Goal: Task Accomplishment & Management: Manage account settings

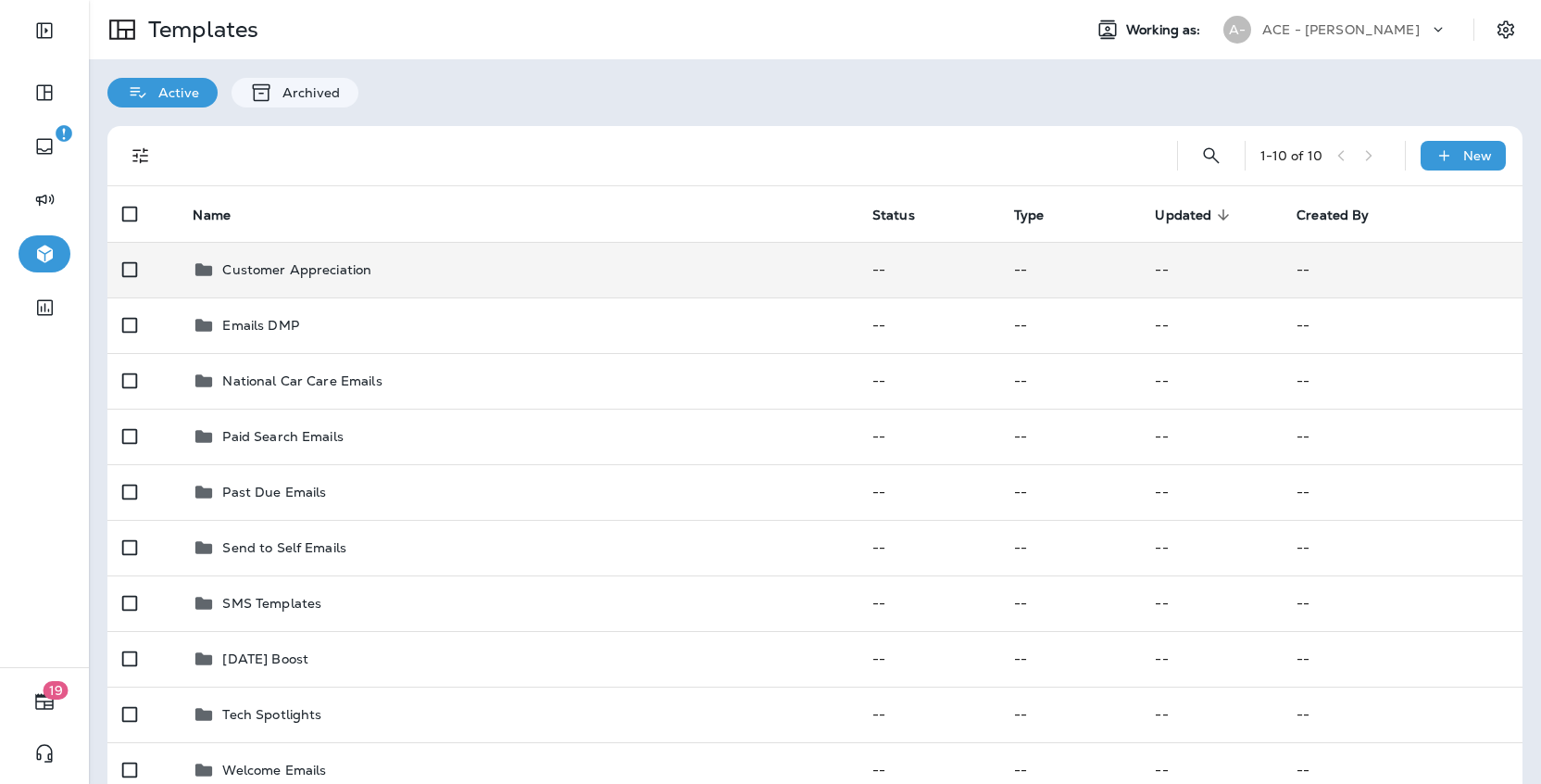
click at [317, 263] on p "Customer Appreciation" at bounding box center [296, 270] width 149 height 15
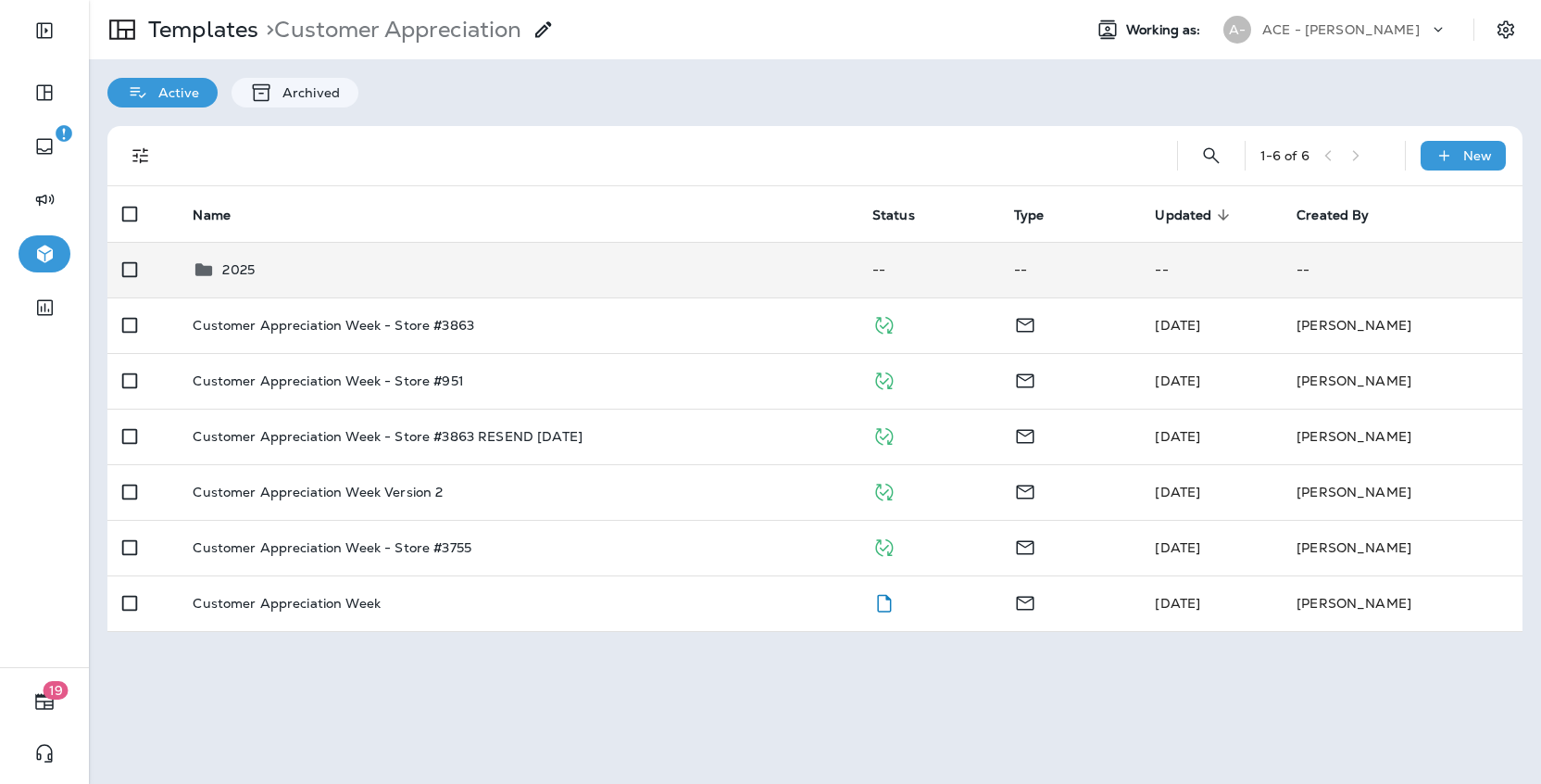
click at [319, 269] on div "2025" at bounding box center [517, 270] width 649 height 22
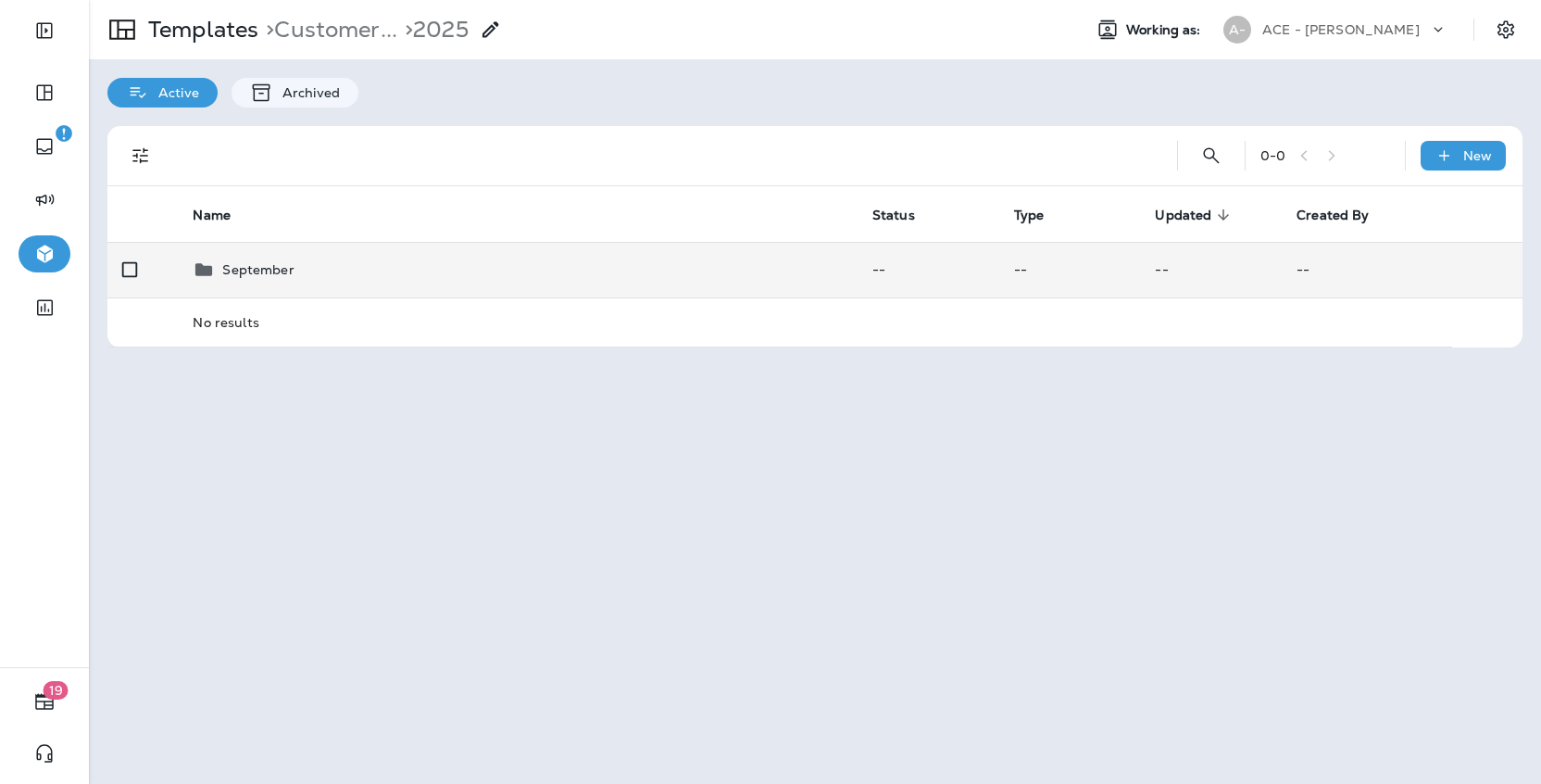
click at [318, 269] on div "September" at bounding box center [517, 270] width 649 height 22
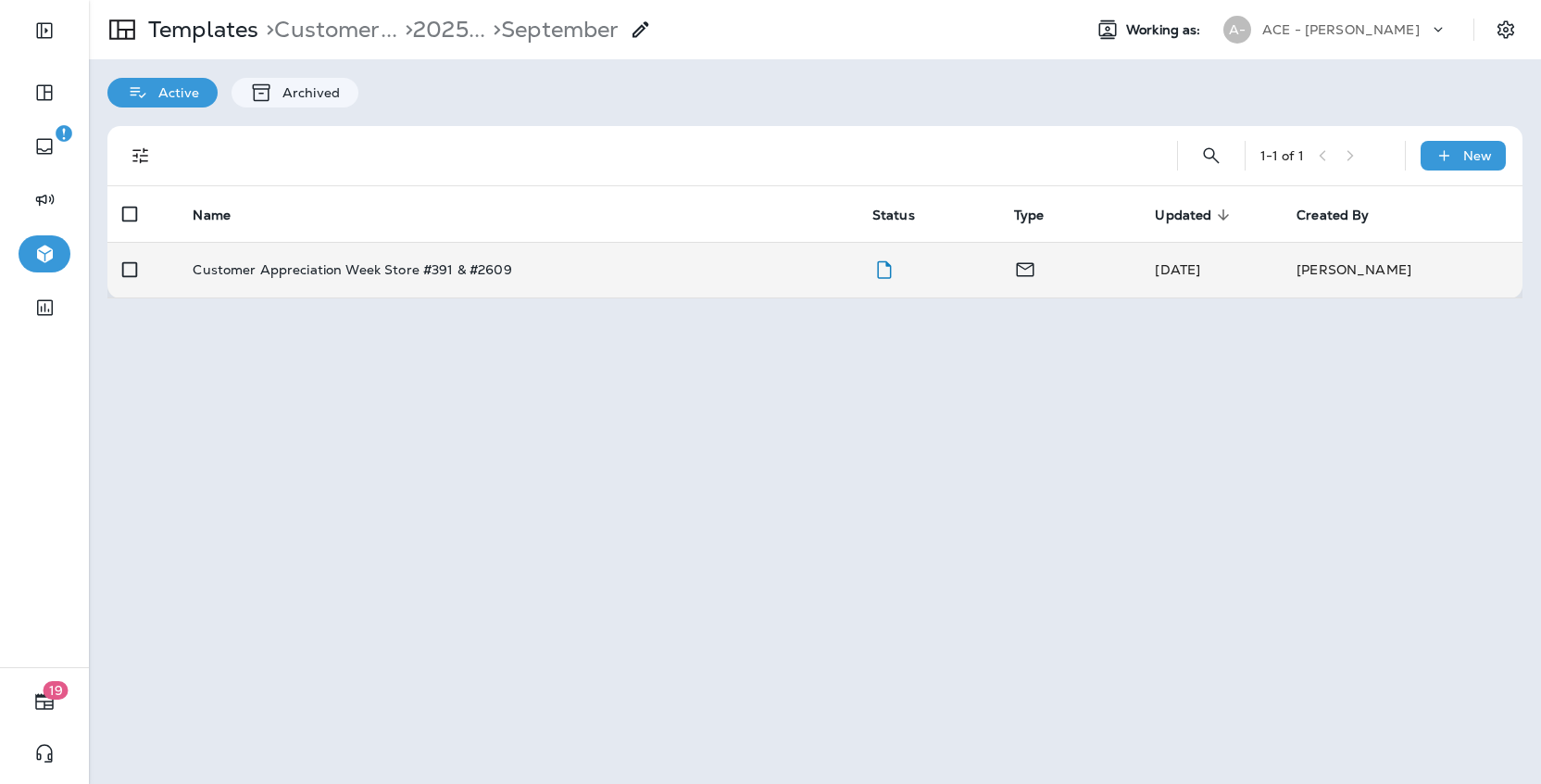
click at [319, 269] on p "Customer Appreciation Week Store #391 & #2609" at bounding box center [352, 270] width 319 height 15
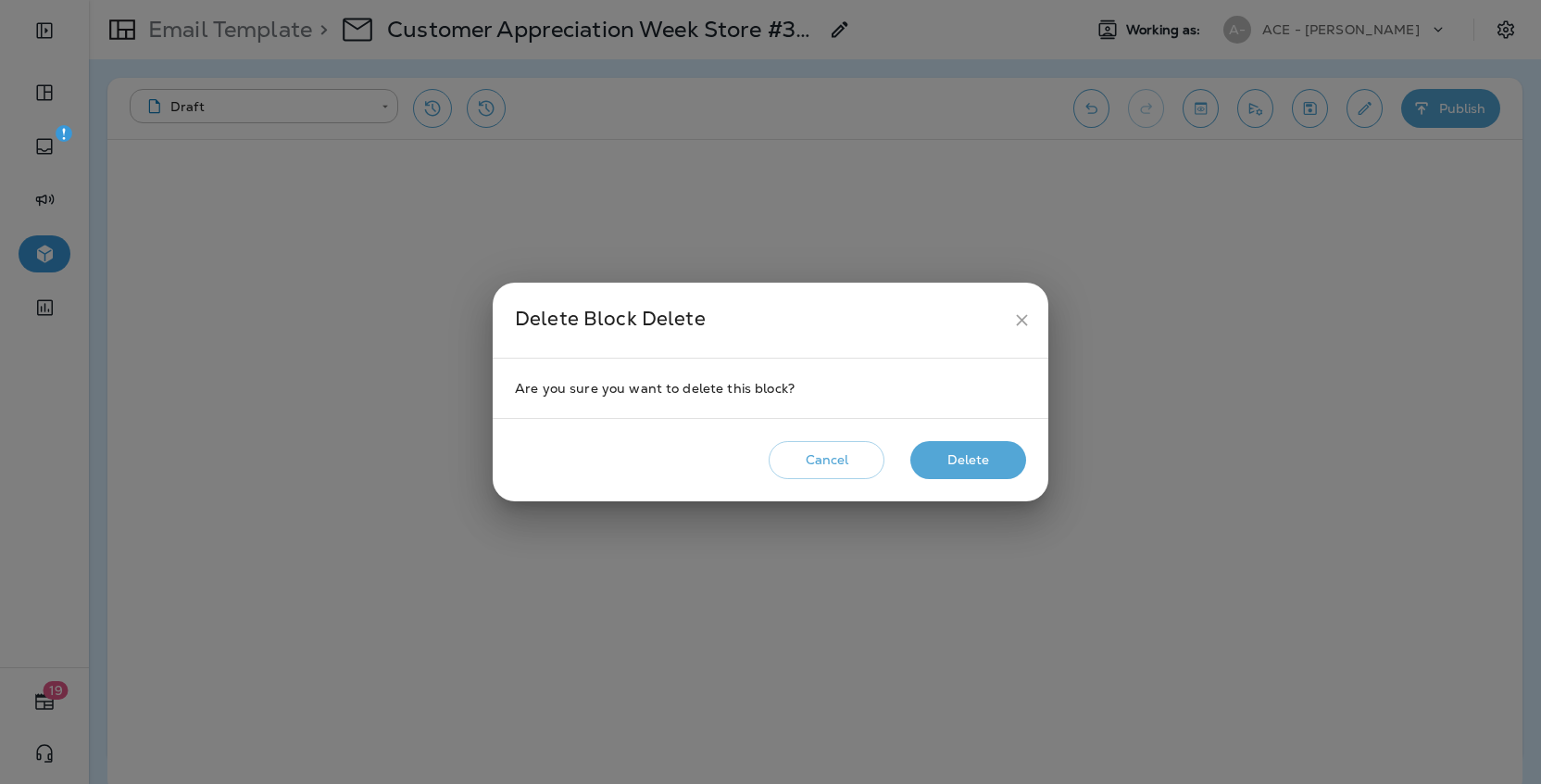
click at [974, 462] on button "Delete" at bounding box center [969, 460] width 116 height 38
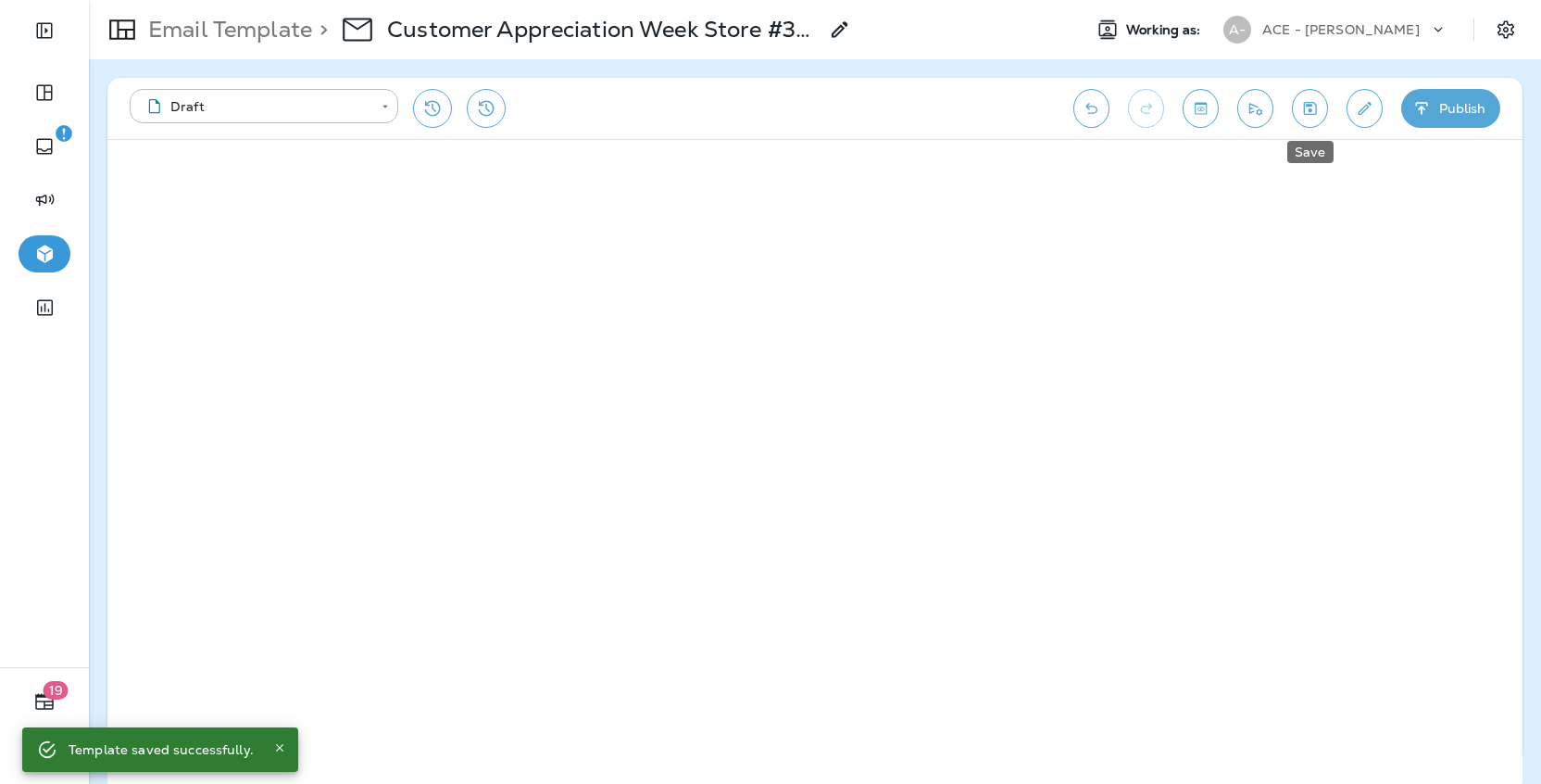
click at [1313, 112] on icon "Save" at bounding box center [1310, 109] width 20 height 19
click at [1315, 110] on icon "Save" at bounding box center [1311, 109] width 13 height 13
click at [278, 41] on p "Email Template" at bounding box center [226, 30] width 171 height 28
